Goal: Task Accomplishment & Management: Manage account settings

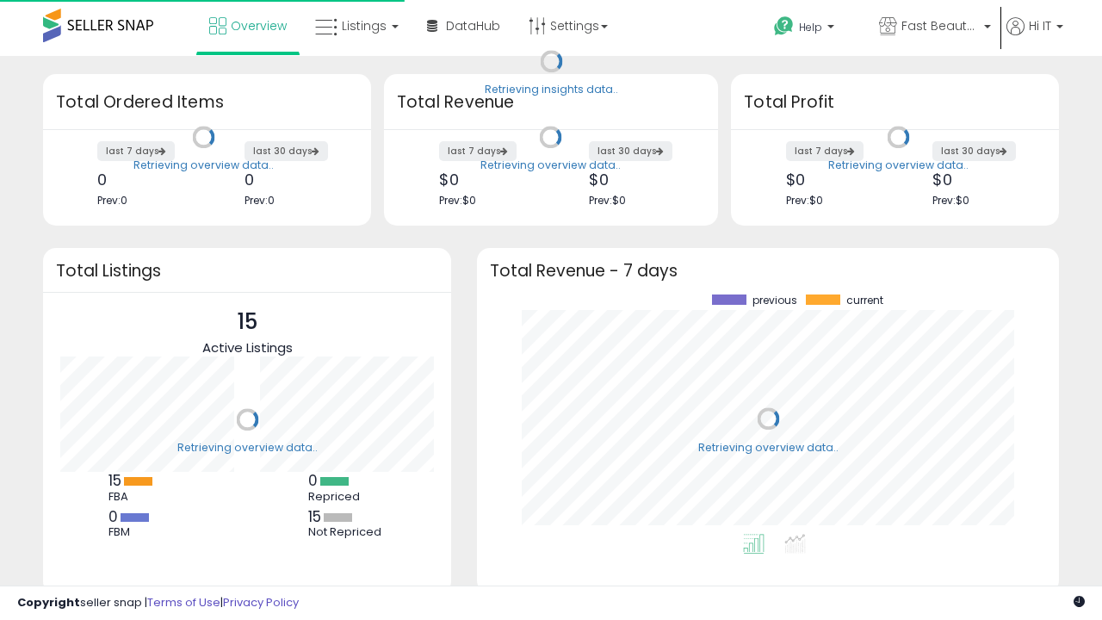
scroll to position [239, 548]
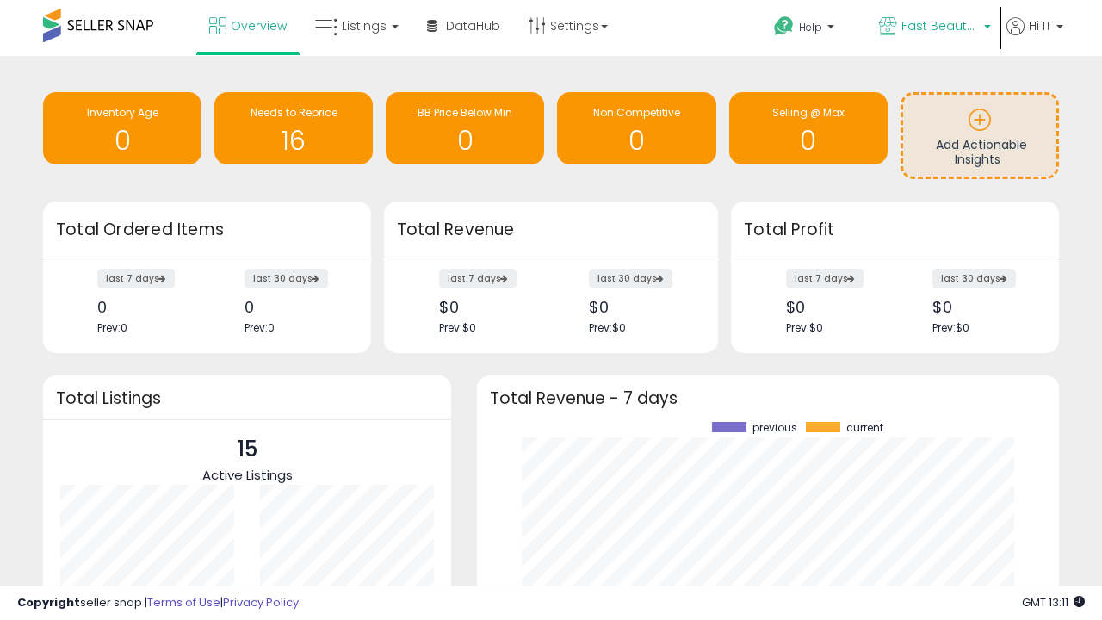
click at [933, 28] on span "Fast Beauty ([GEOGRAPHIC_DATA])" at bounding box center [939, 25] width 77 height 17
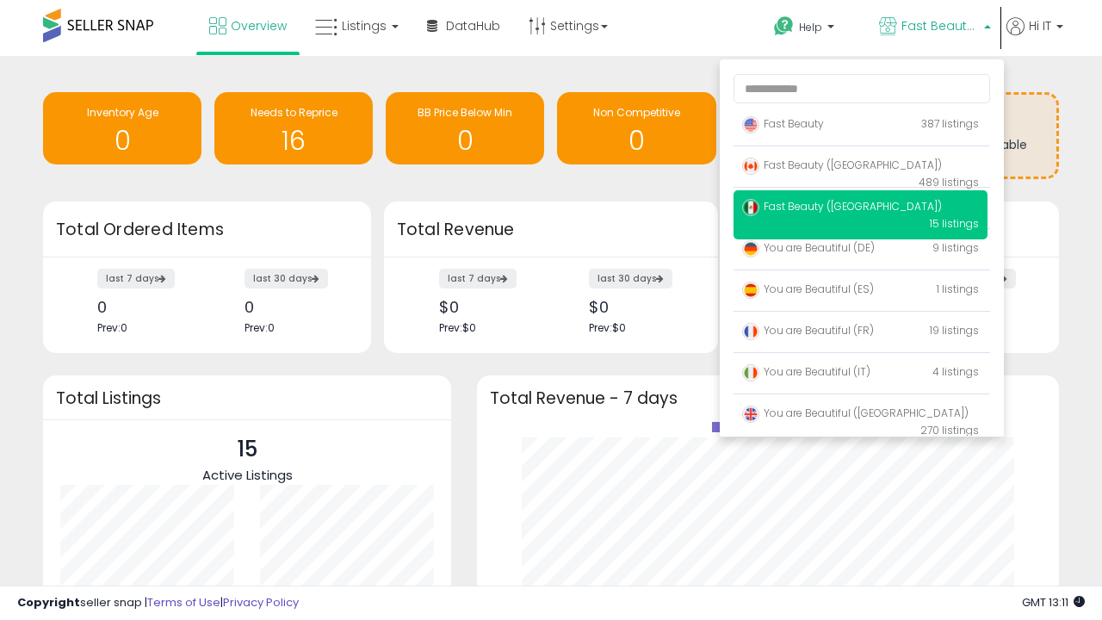
click at [860, 209] on span "Fast Beauty ([GEOGRAPHIC_DATA])" at bounding box center [842, 206] width 200 height 15
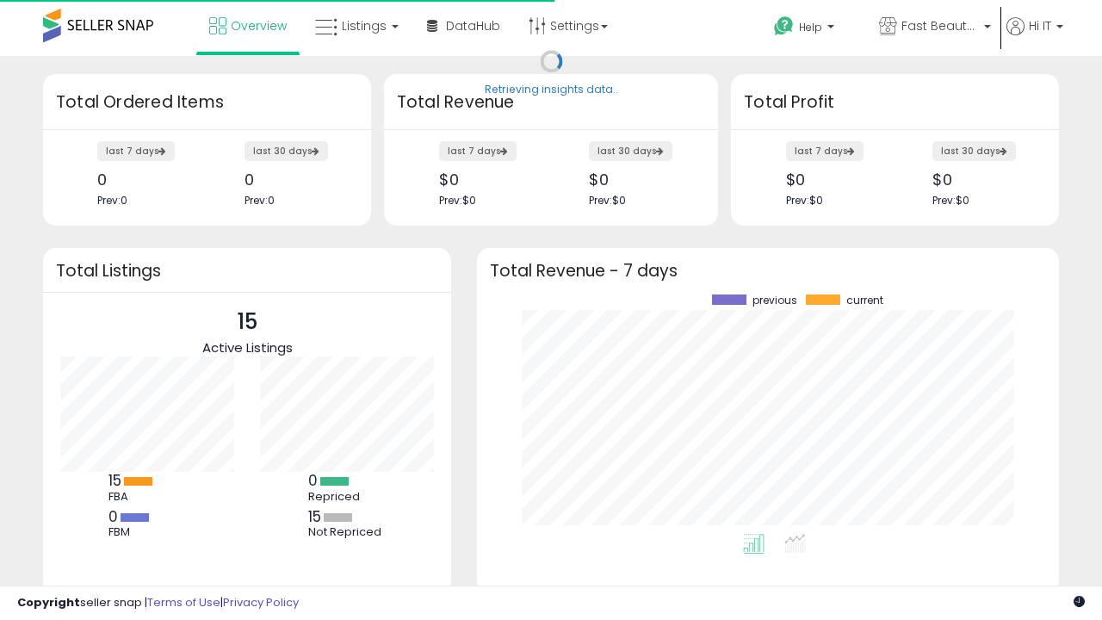
scroll to position [239, 548]
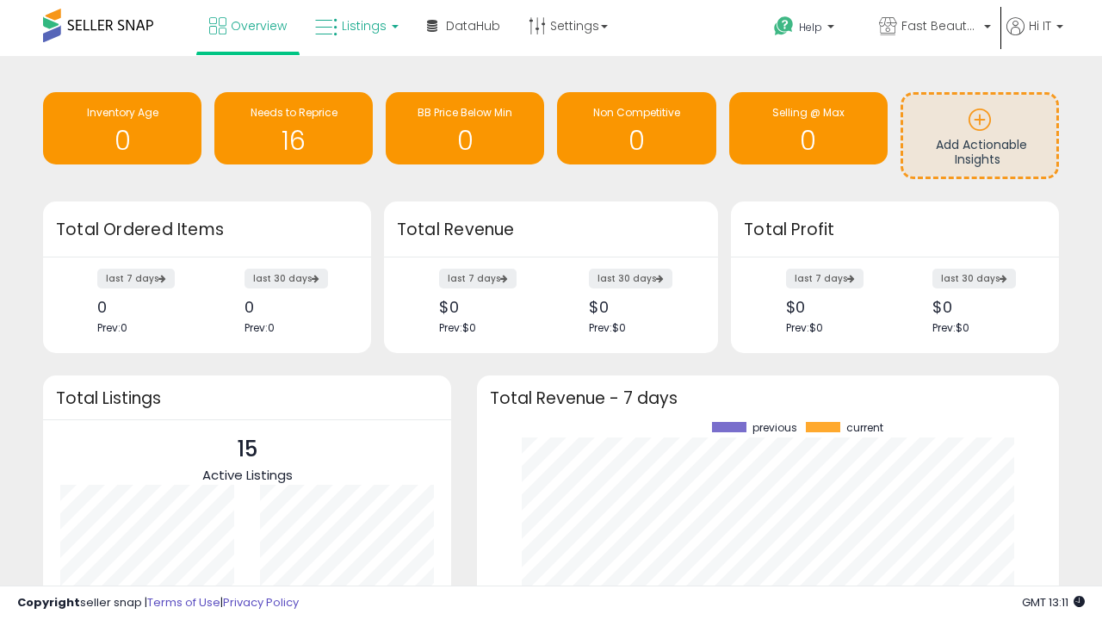
click at [355, 26] on span "Listings" at bounding box center [364, 25] width 45 height 17
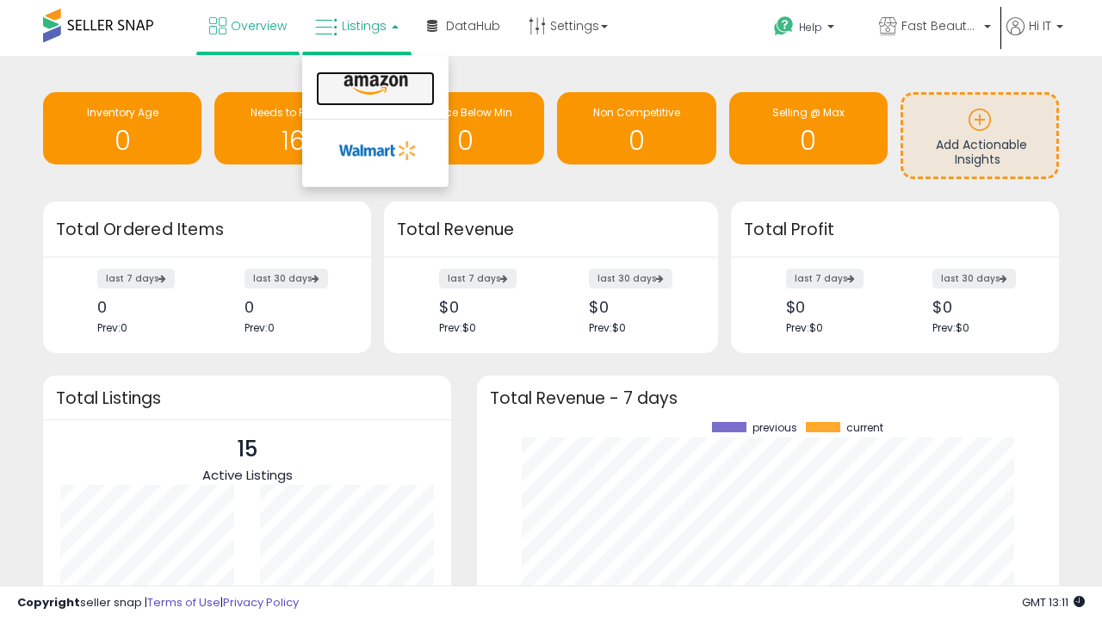
click at [374, 85] on icon at bounding box center [375, 85] width 75 height 22
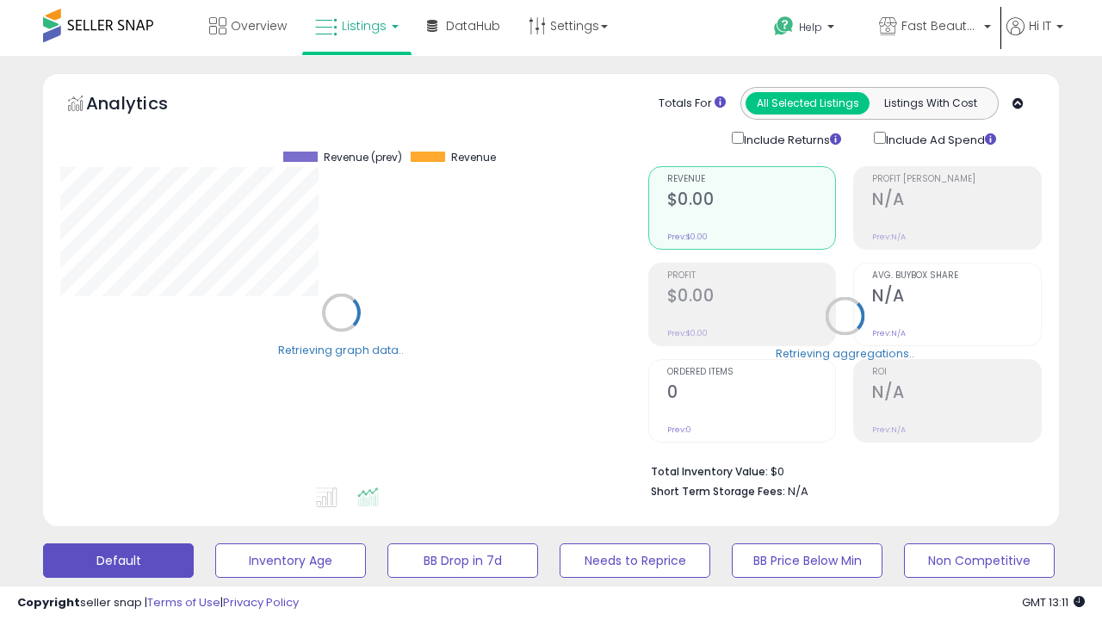
scroll to position [353, 587]
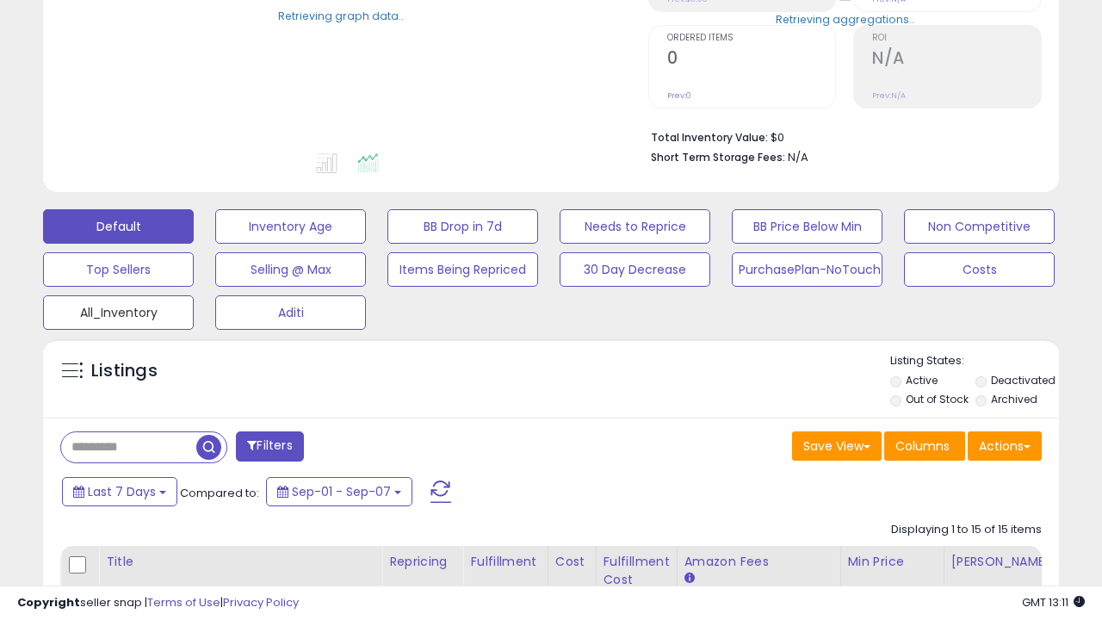
click at [118, 309] on button "All_Inventory" at bounding box center [118, 312] width 151 height 34
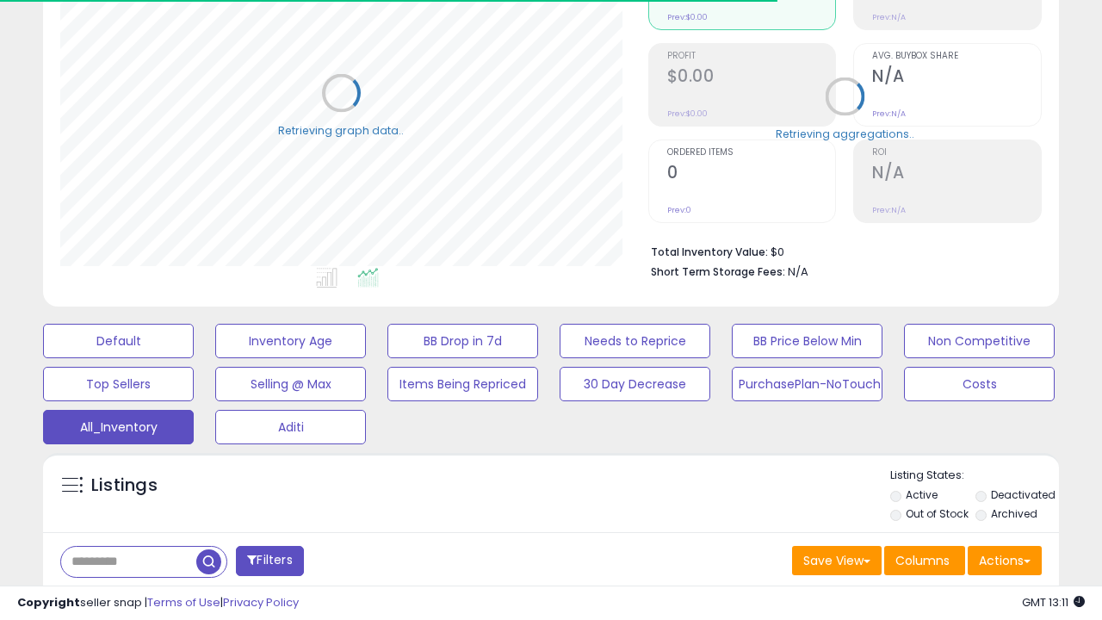
scroll to position [479, 0]
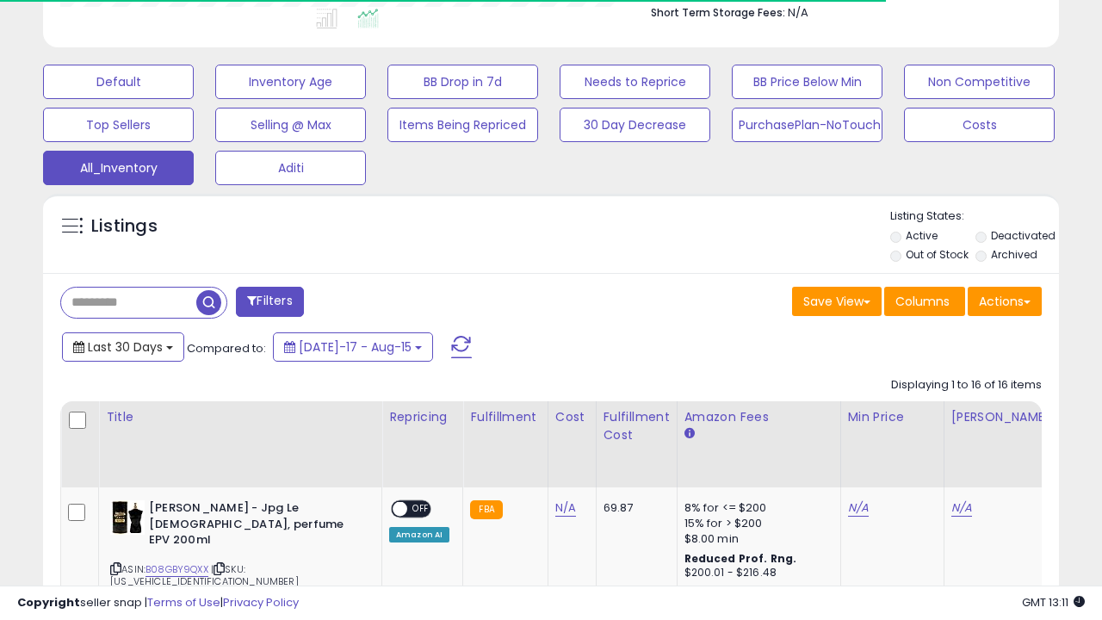
click at [109, 338] on span "Last 30 Days" at bounding box center [125, 346] width 75 height 17
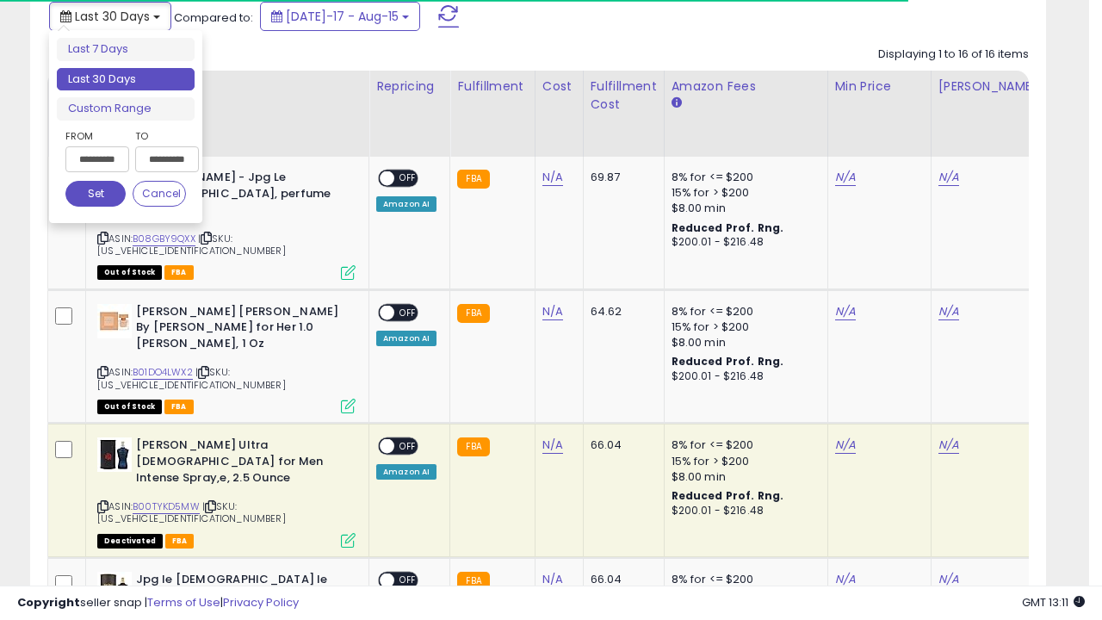
scroll to position [353, 587]
click at [126, 79] on li "Last 30 Days" at bounding box center [126, 79] width 138 height 23
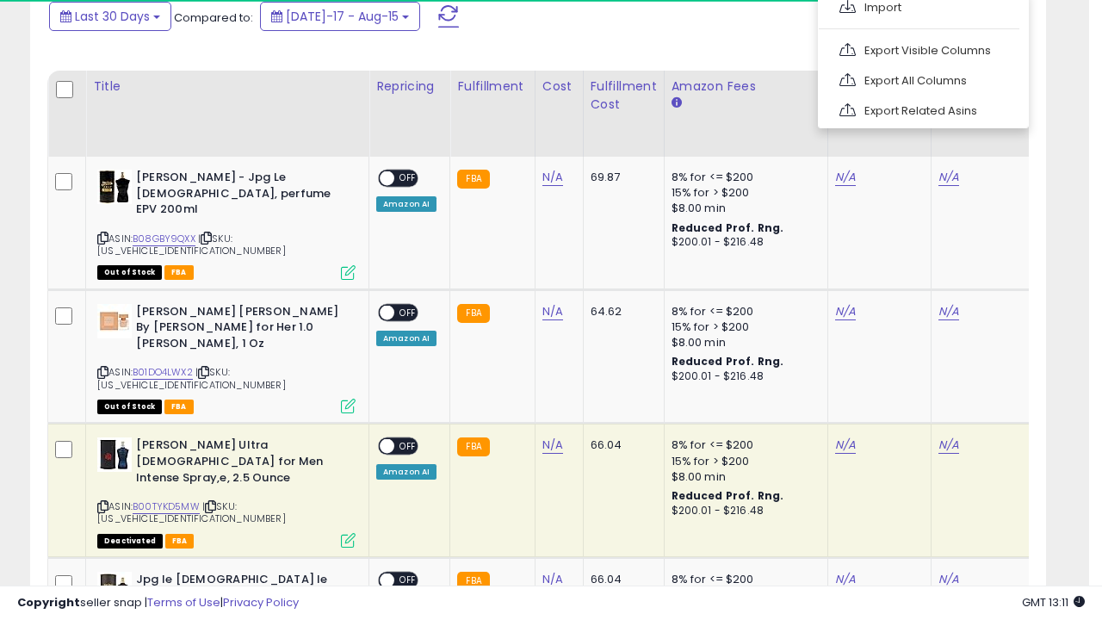
scroll to position [468, 0]
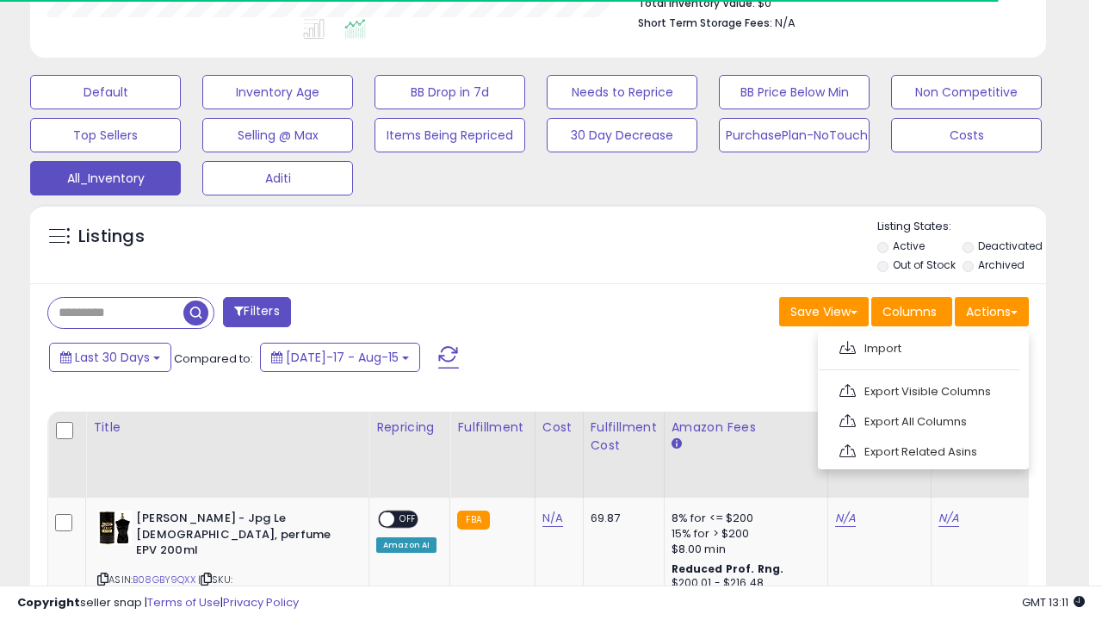
click at [921, 419] on link "Export All Columns" at bounding box center [921, 421] width 189 height 27
